Goal: Register for event/course

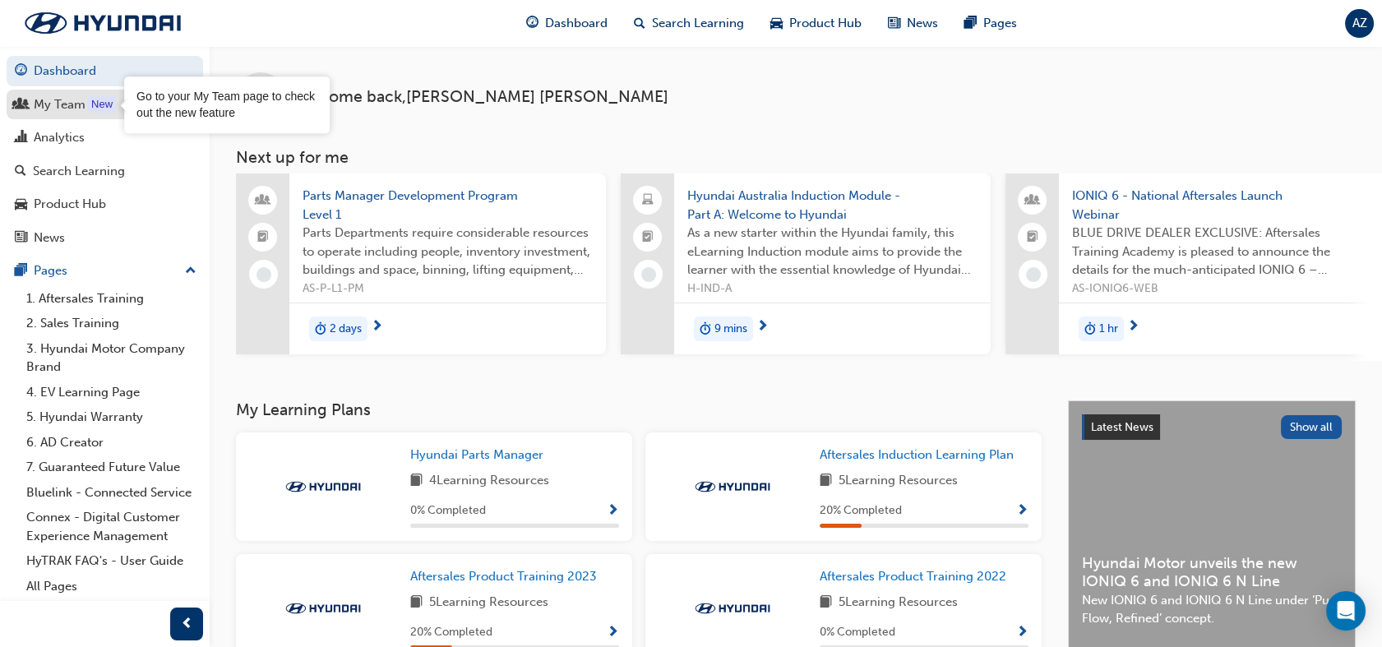
click at [88, 107] on div "New" at bounding box center [102, 104] width 28 height 16
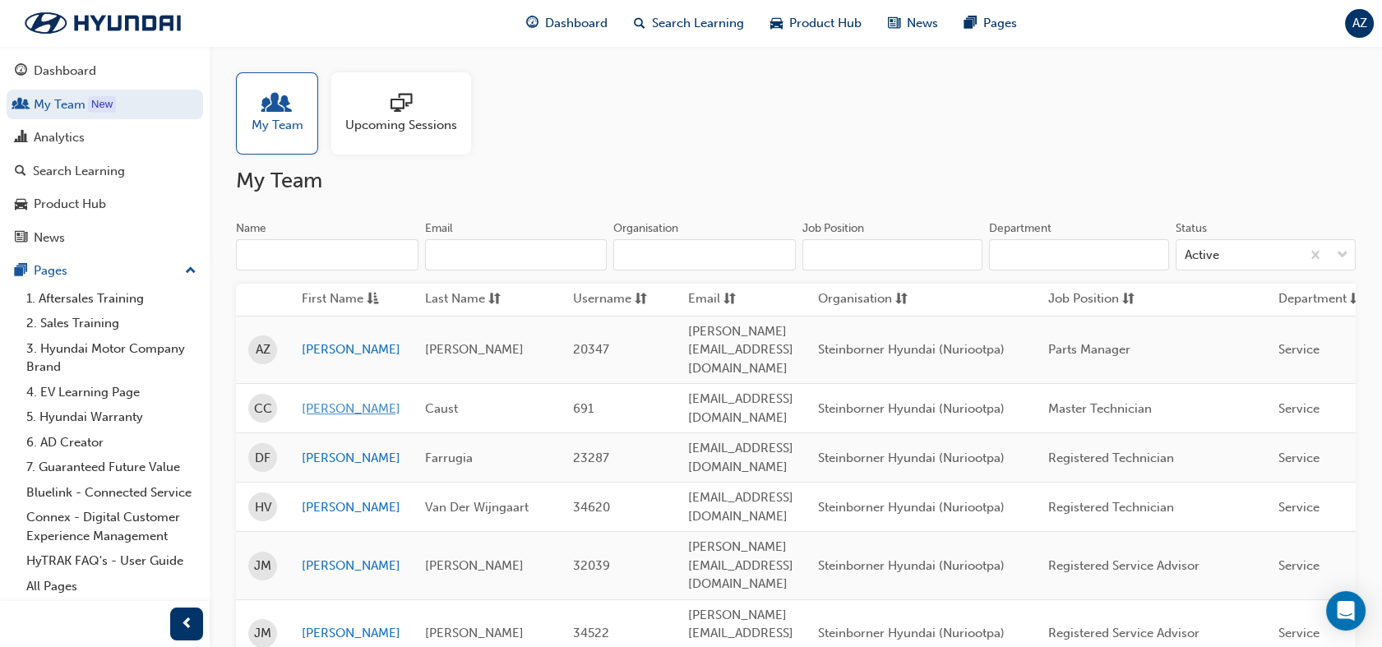
click at [310, 399] on link "[PERSON_NAME]" at bounding box center [351, 408] width 99 height 19
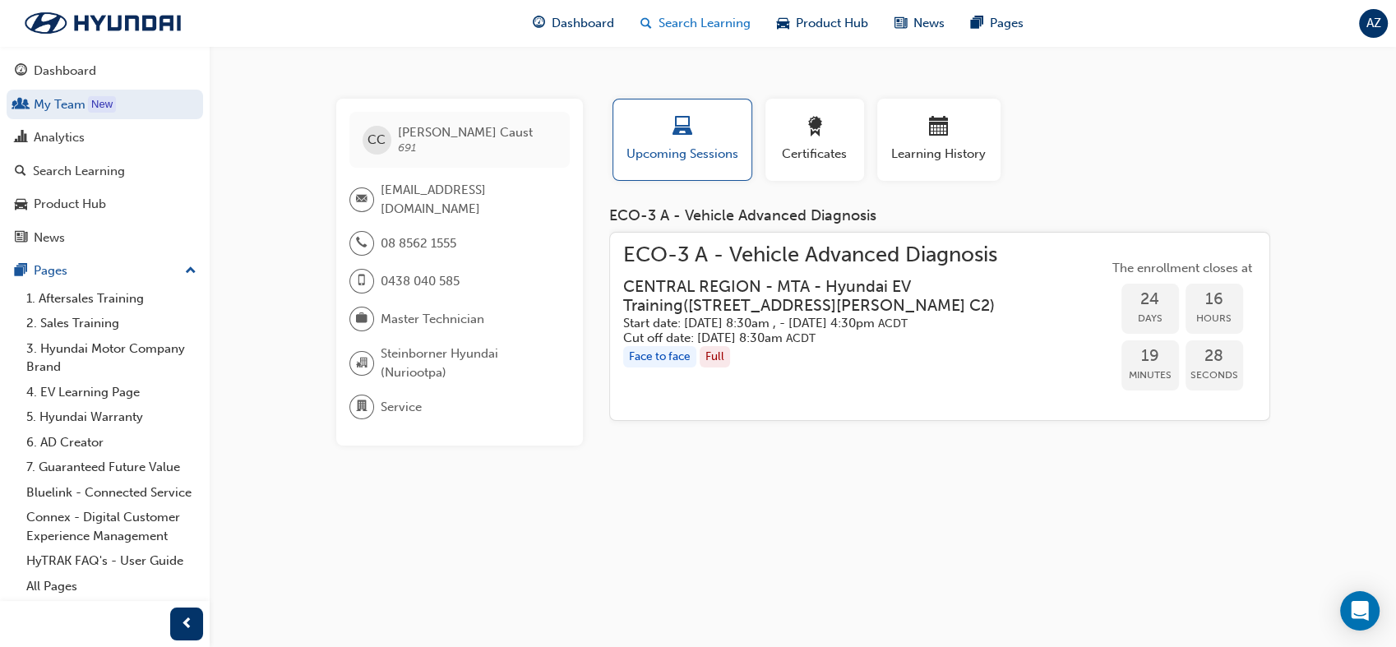
click at [690, 23] on span "Search Learning" at bounding box center [704, 23] width 92 height 19
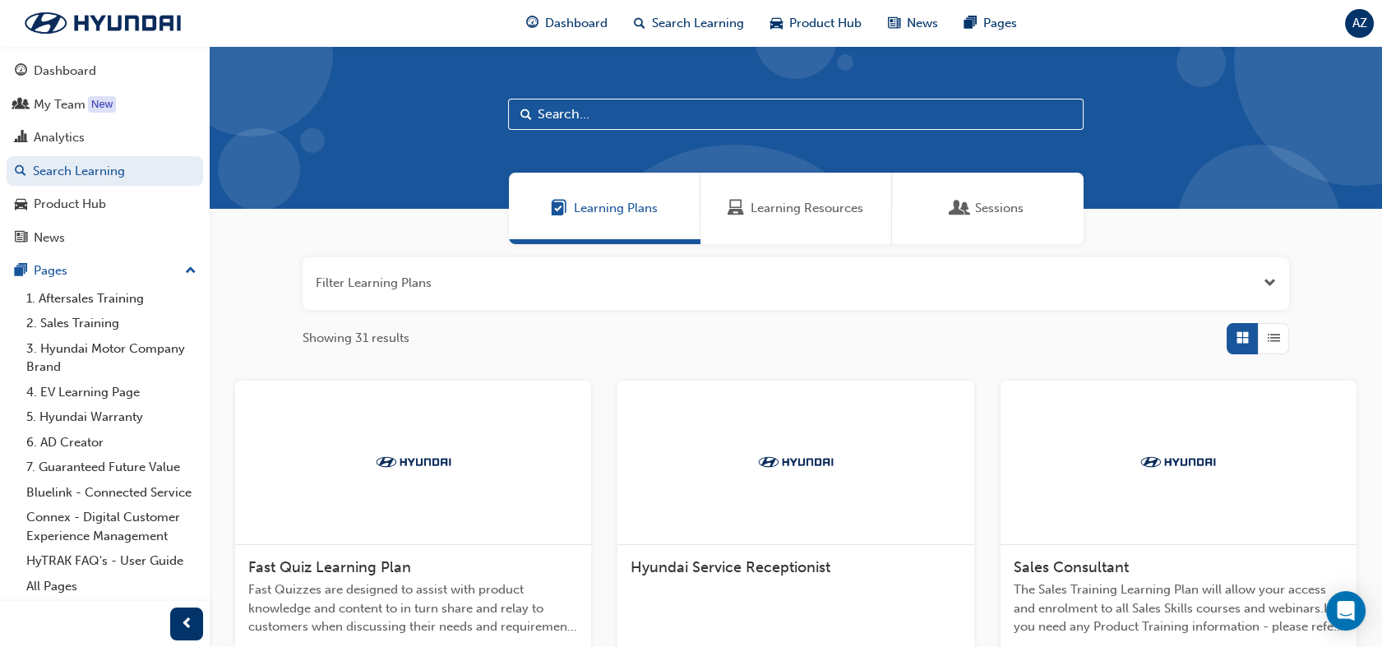
click at [570, 119] on input "text" at bounding box center [795, 114] width 575 height 31
type input "eco"
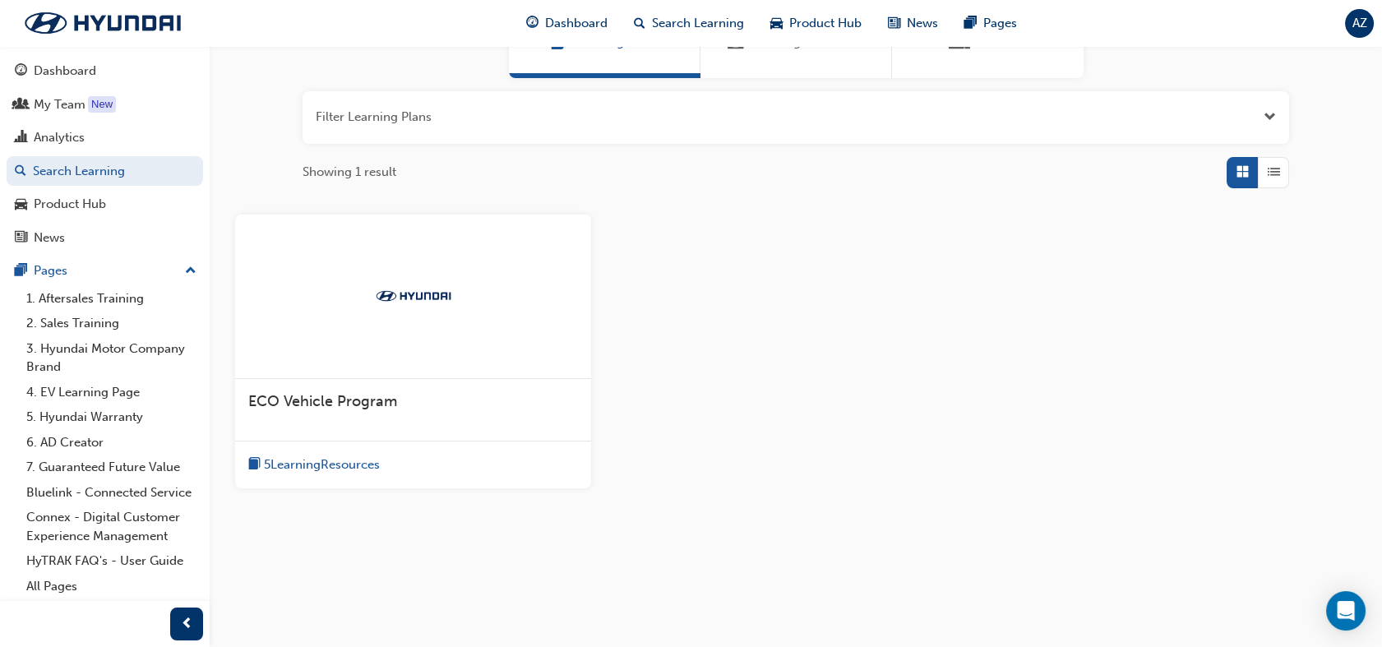
scroll to position [167, 0]
click at [365, 442] on div "5 Learning Resources" at bounding box center [413, 464] width 356 height 48
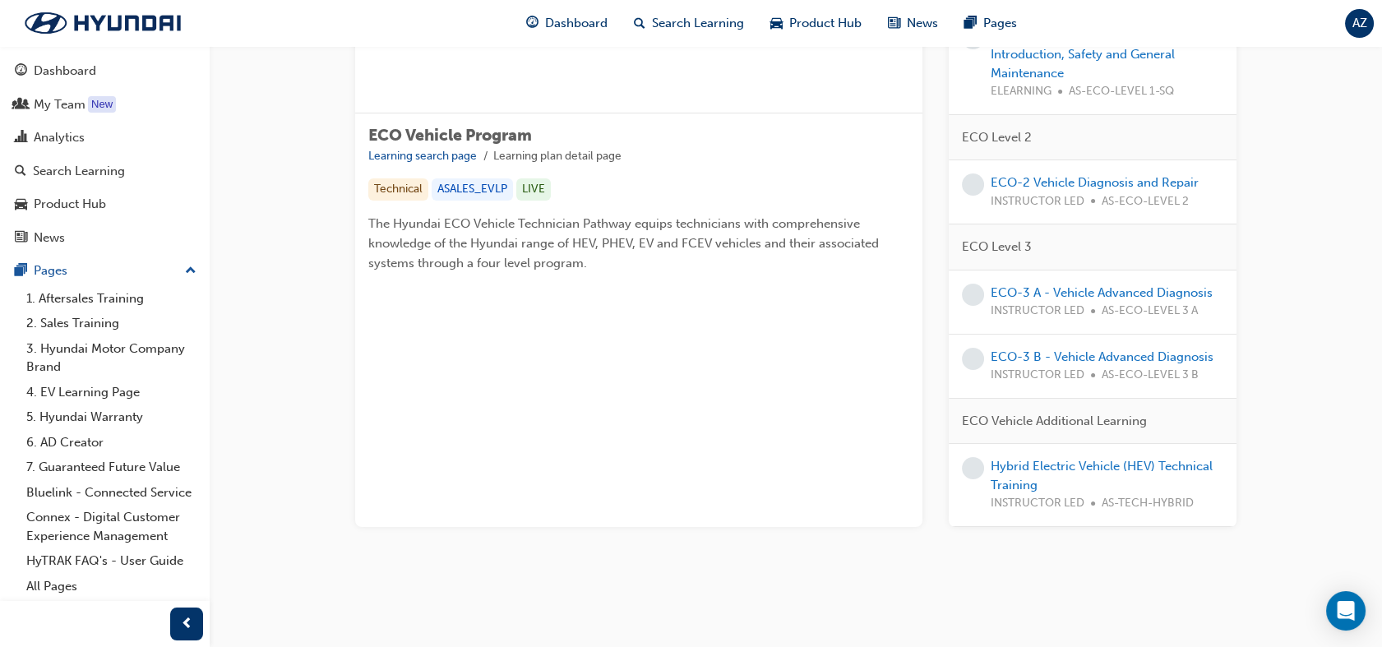
scroll to position [234, 0]
click at [1165, 364] on link "ECO-3 B - Vehicle Advanced Diagnosis" at bounding box center [1101, 356] width 223 height 15
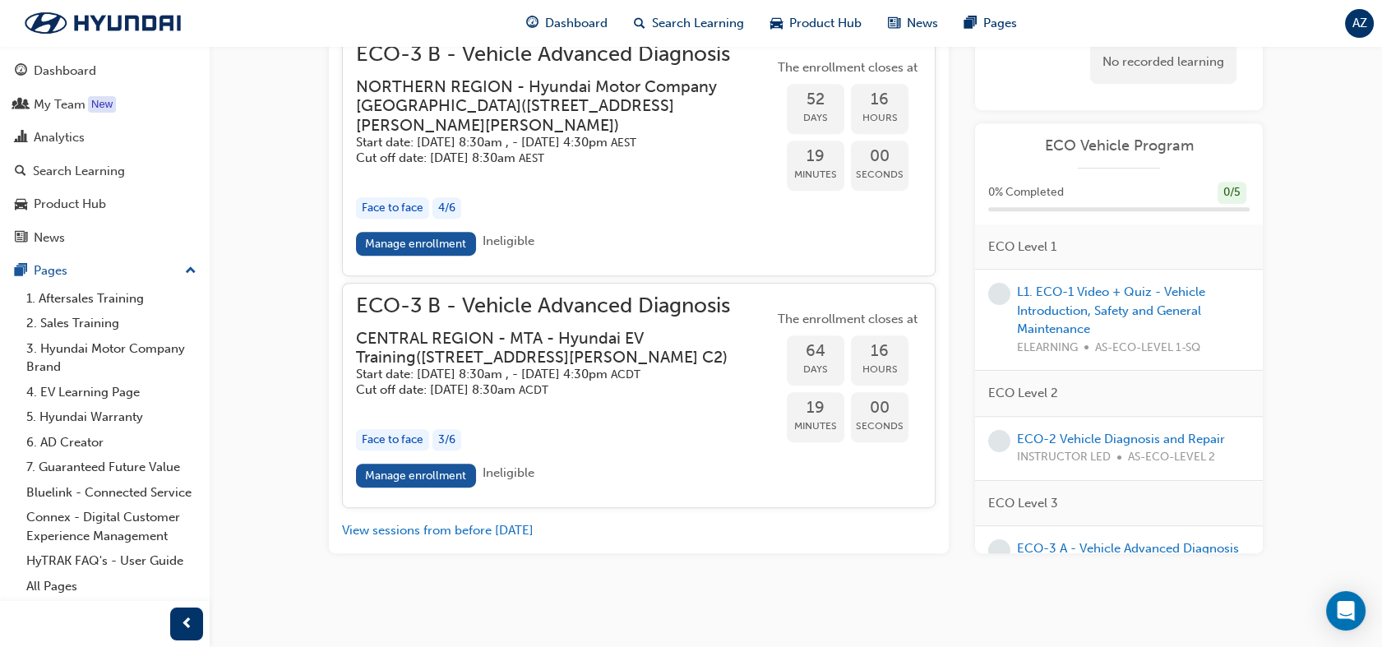
scroll to position [2150, 0]
click at [451, 475] on link "Manage enrollment" at bounding box center [416, 476] width 120 height 24
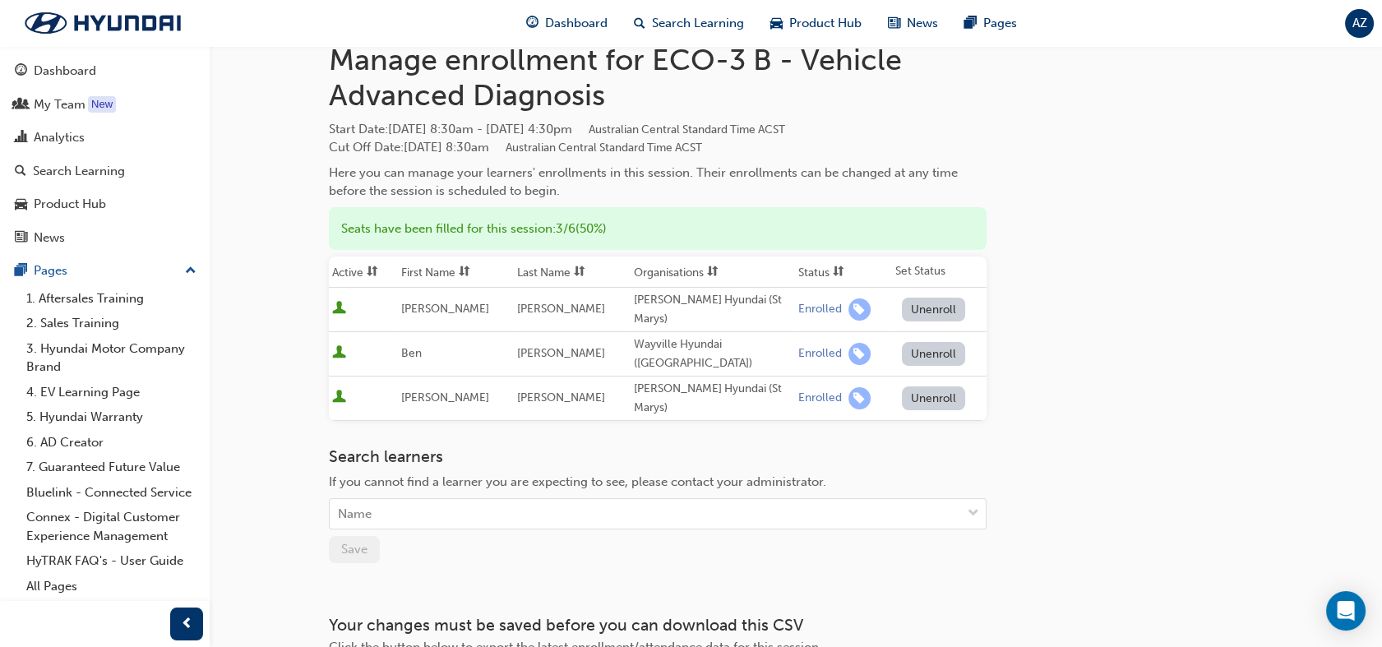
scroll to position [68, 0]
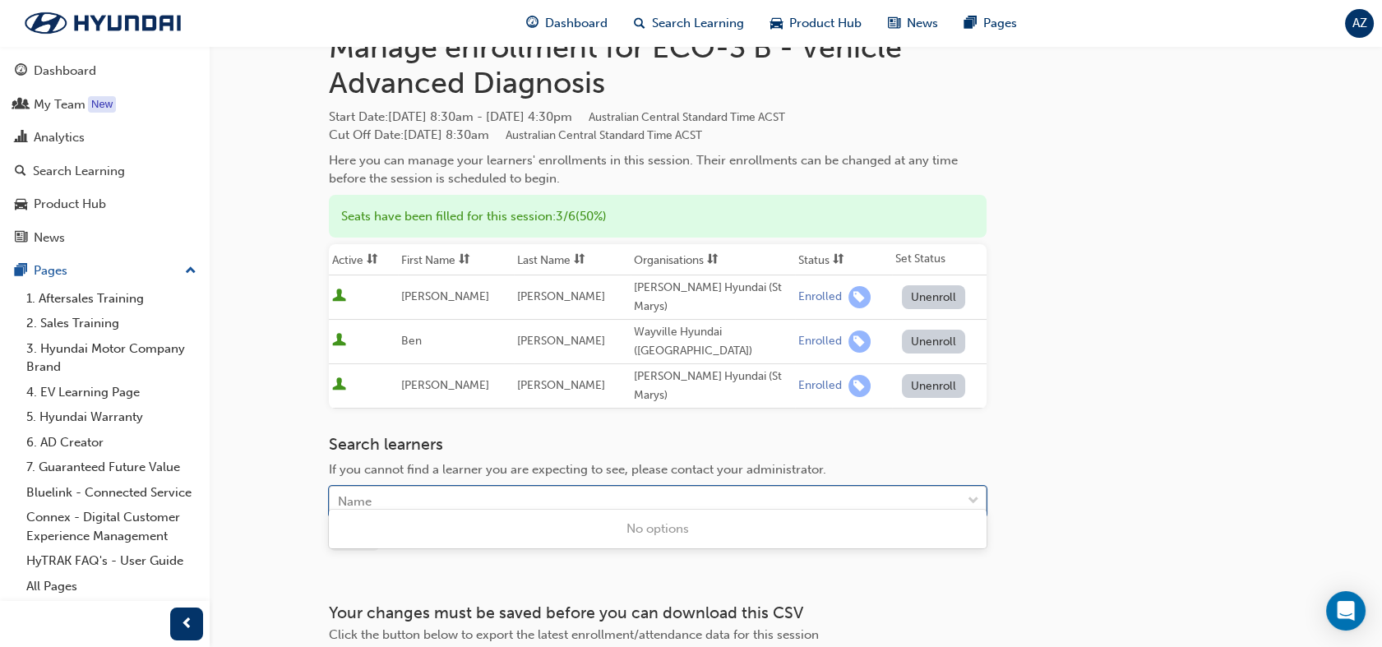
click at [396, 496] on div "Name" at bounding box center [645, 501] width 631 height 29
type input "caust"
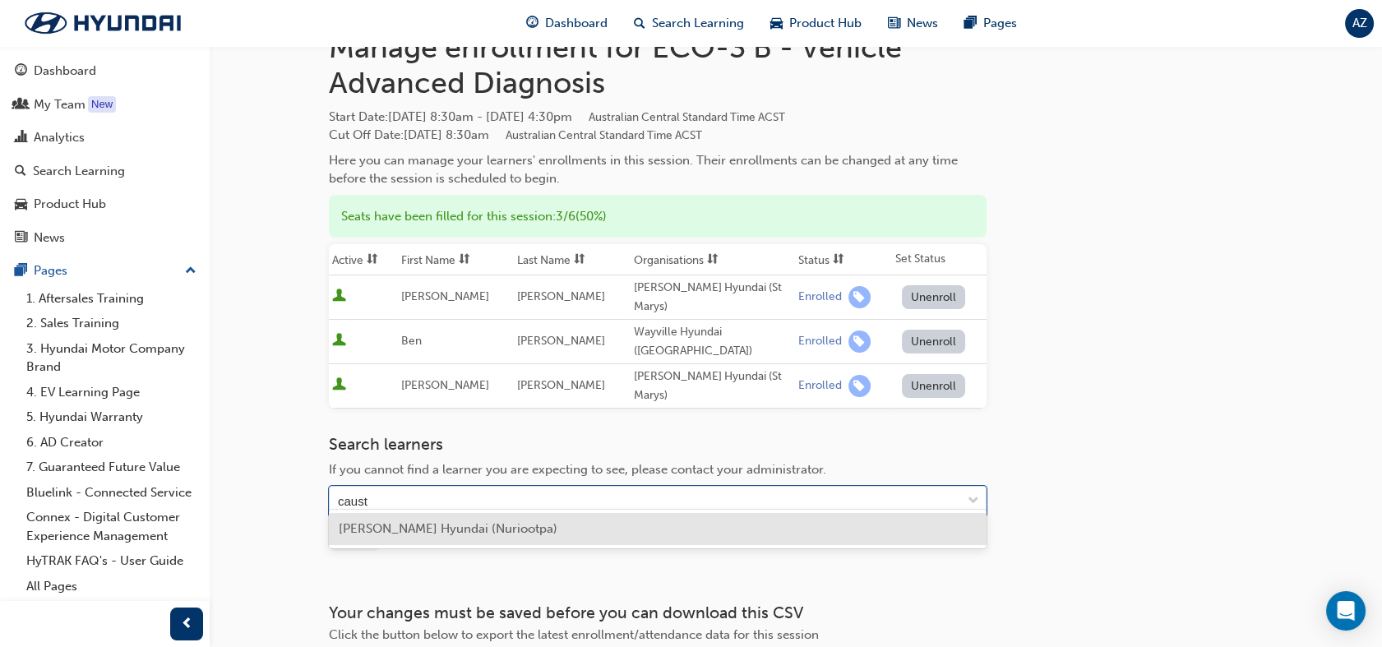
click at [460, 522] on span "[PERSON_NAME] Hyundai (Nuriootpa)" at bounding box center [448, 528] width 219 height 15
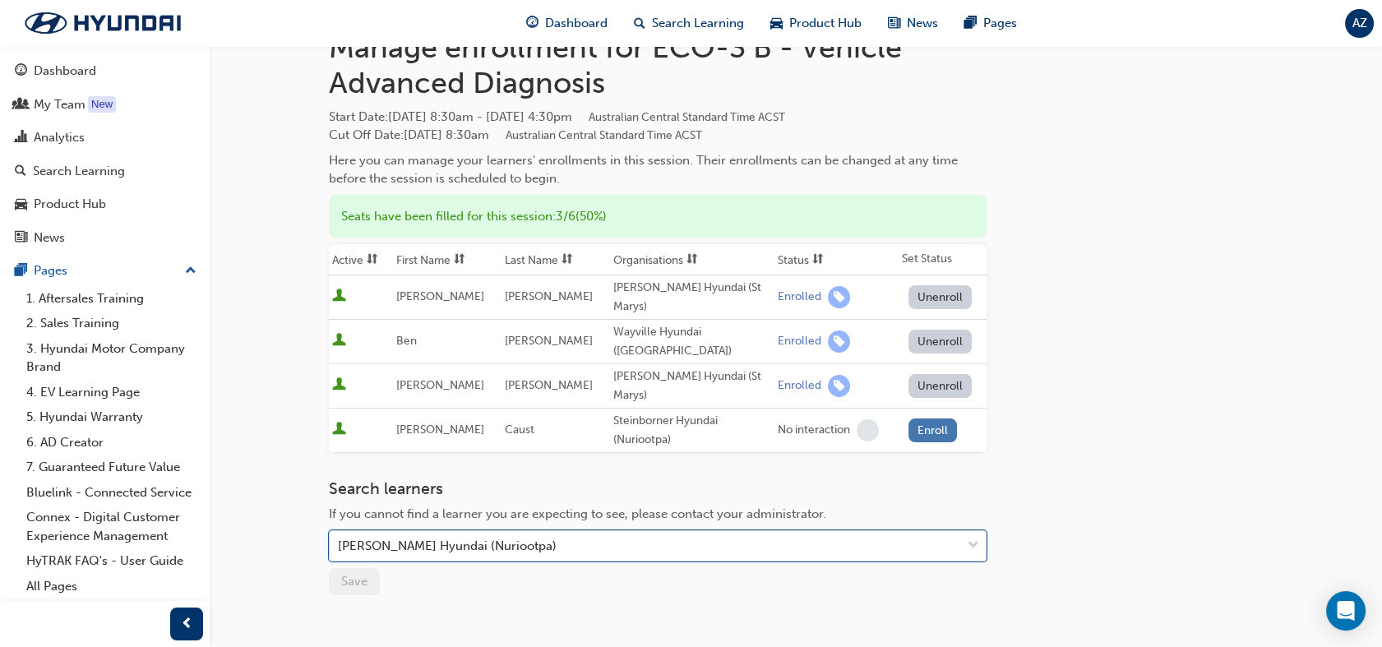
click at [925, 419] on button "Enroll" at bounding box center [932, 430] width 49 height 24
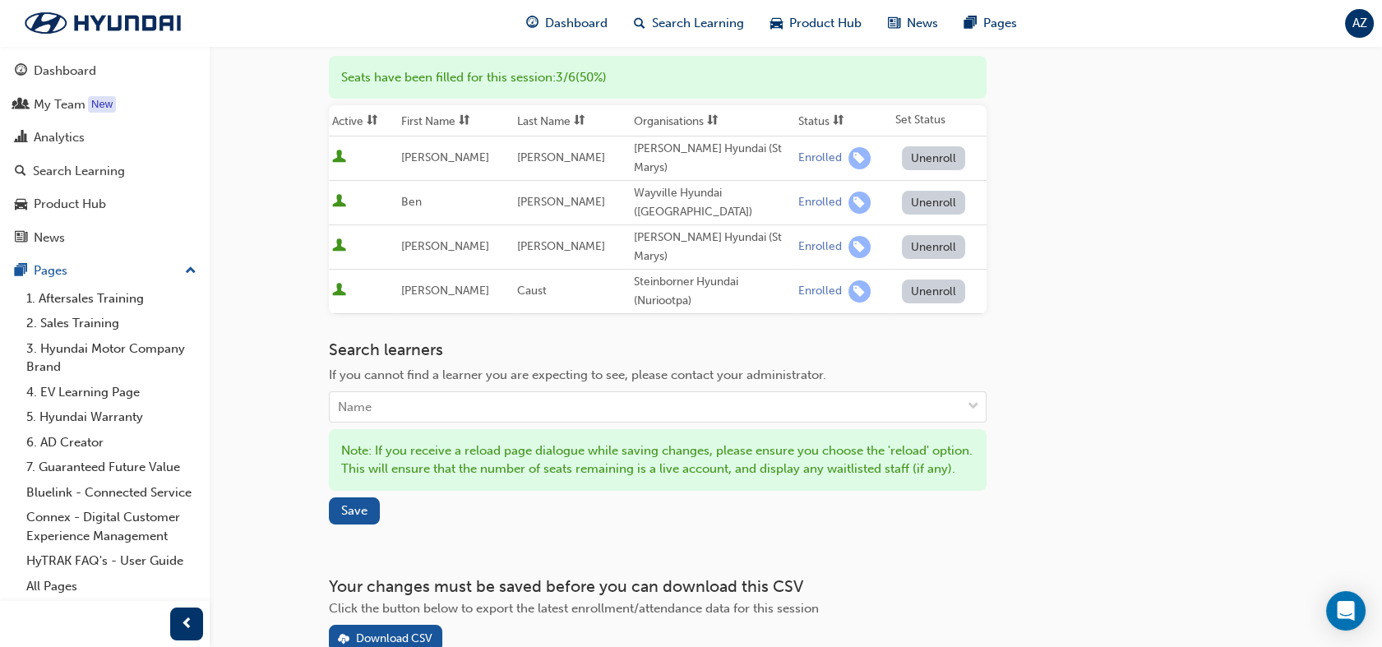
scroll to position [228, 0]
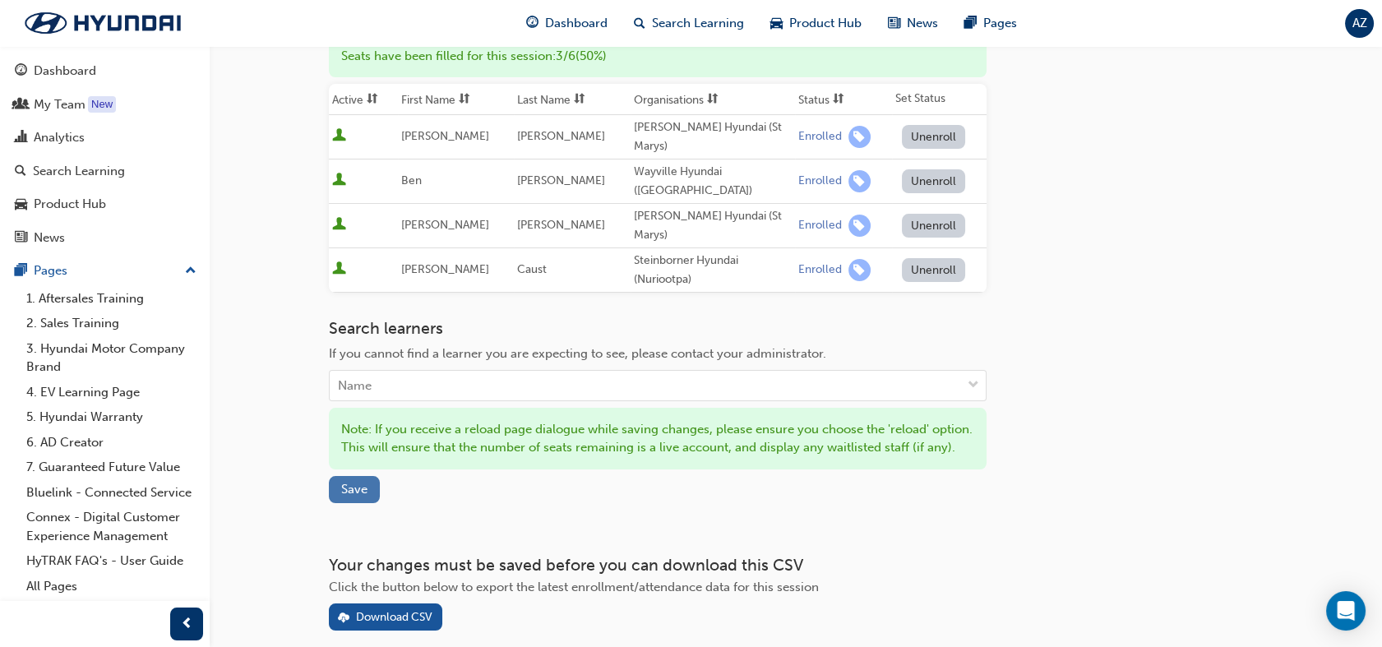
click at [368, 478] on button "Save" at bounding box center [354, 489] width 51 height 27
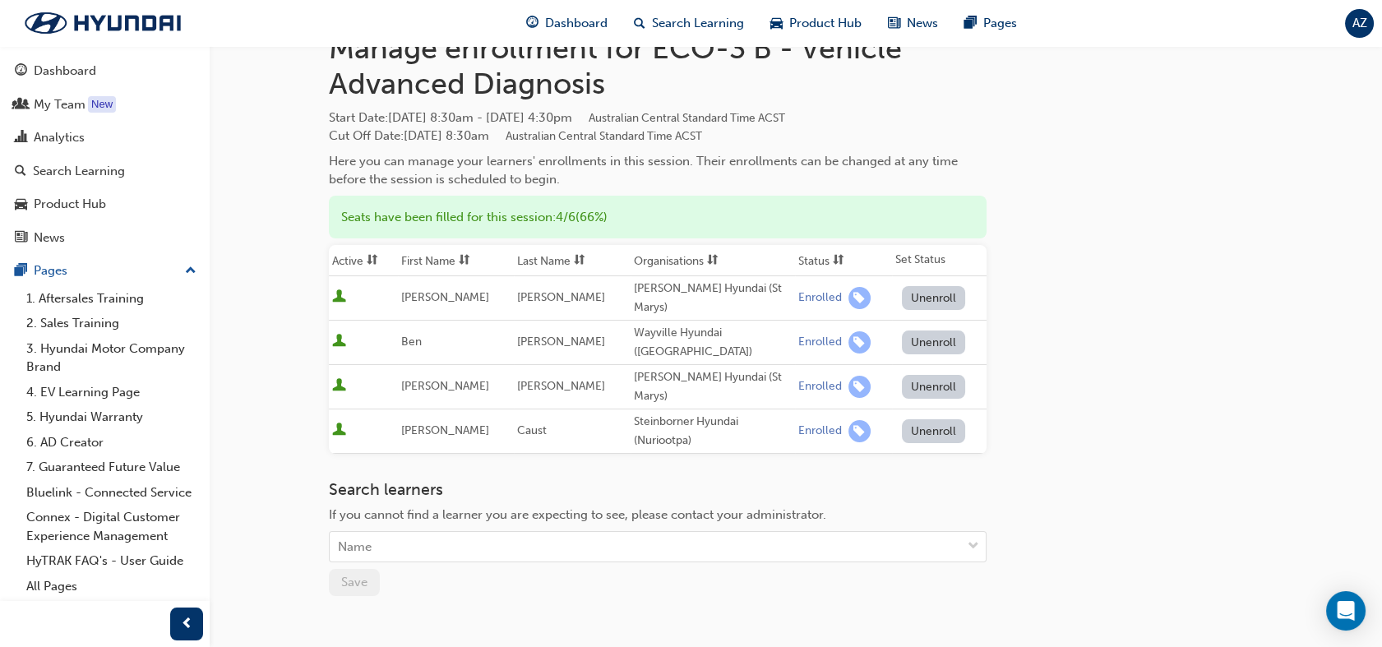
scroll to position [62, 0]
